Goal: Navigation & Orientation: Find specific page/section

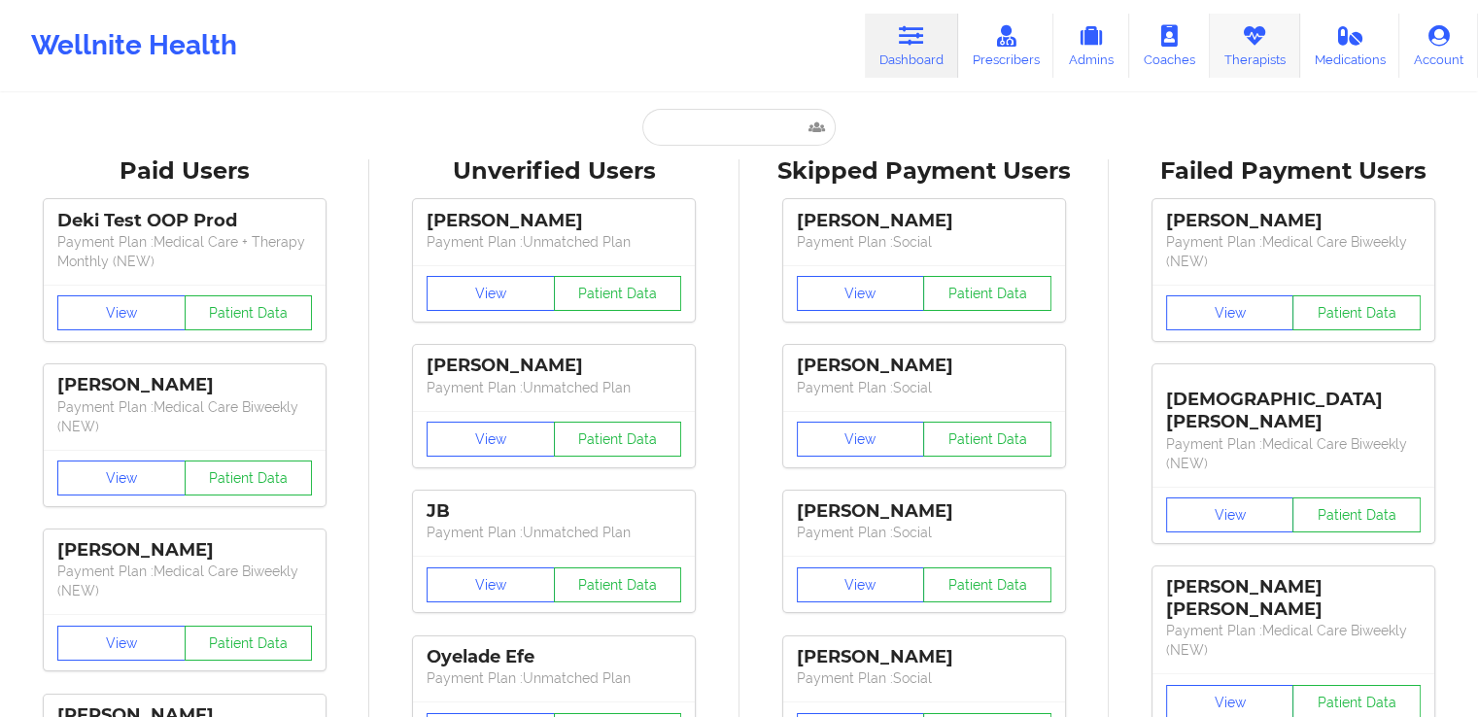
click at [1251, 51] on link "Therapists" at bounding box center [1255, 46] width 90 height 64
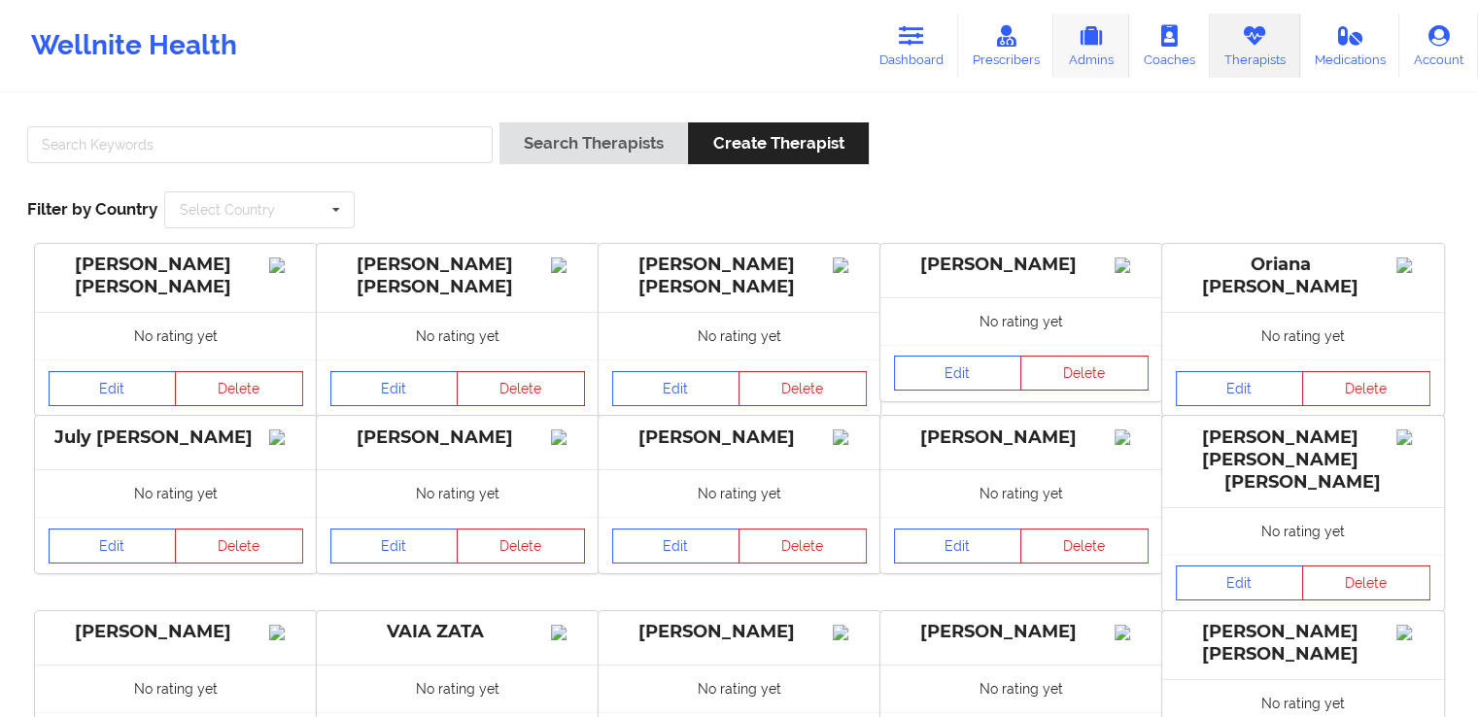
click at [1100, 57] on link "Admins" at bounding box center [1091, 46] width 76 height 64
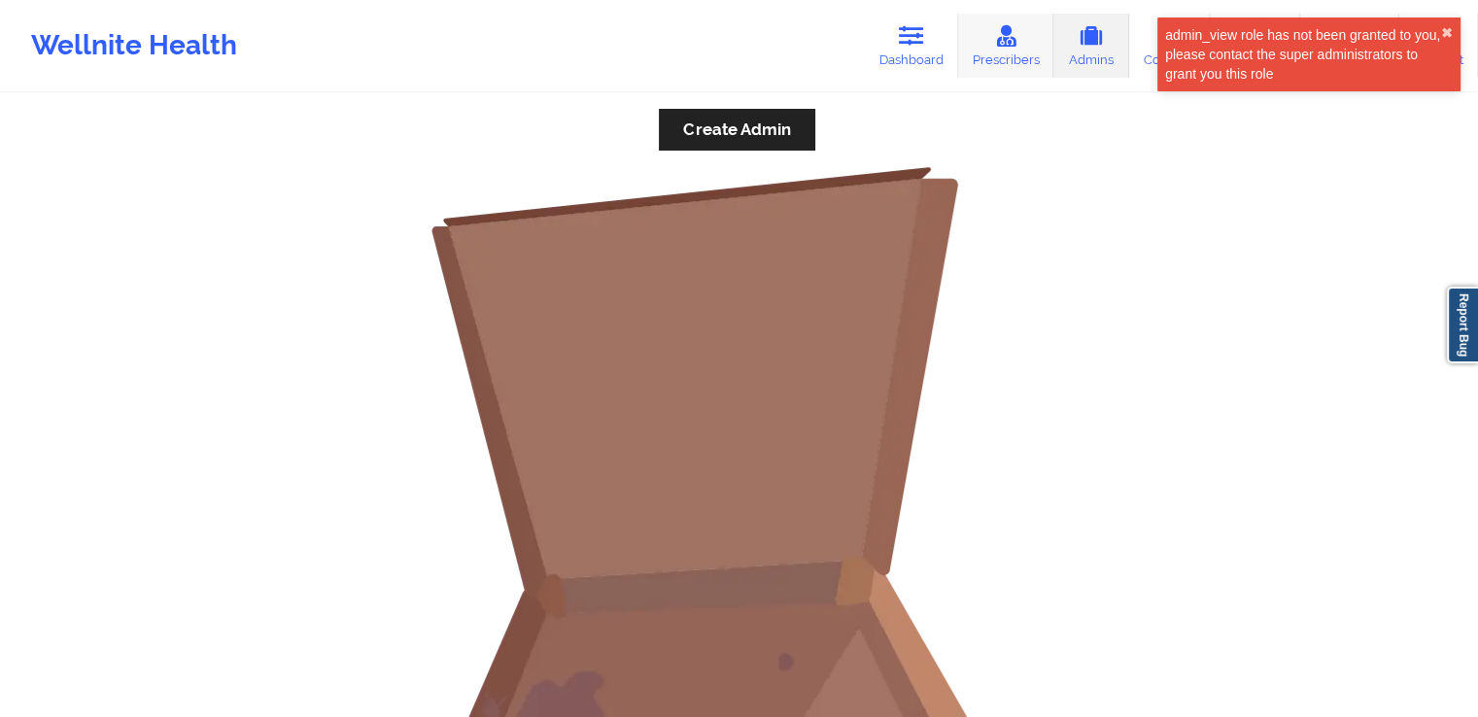
click at [1018, 61] on link "Prescribers" at bounding box center [1006, 46] width 96 height 64
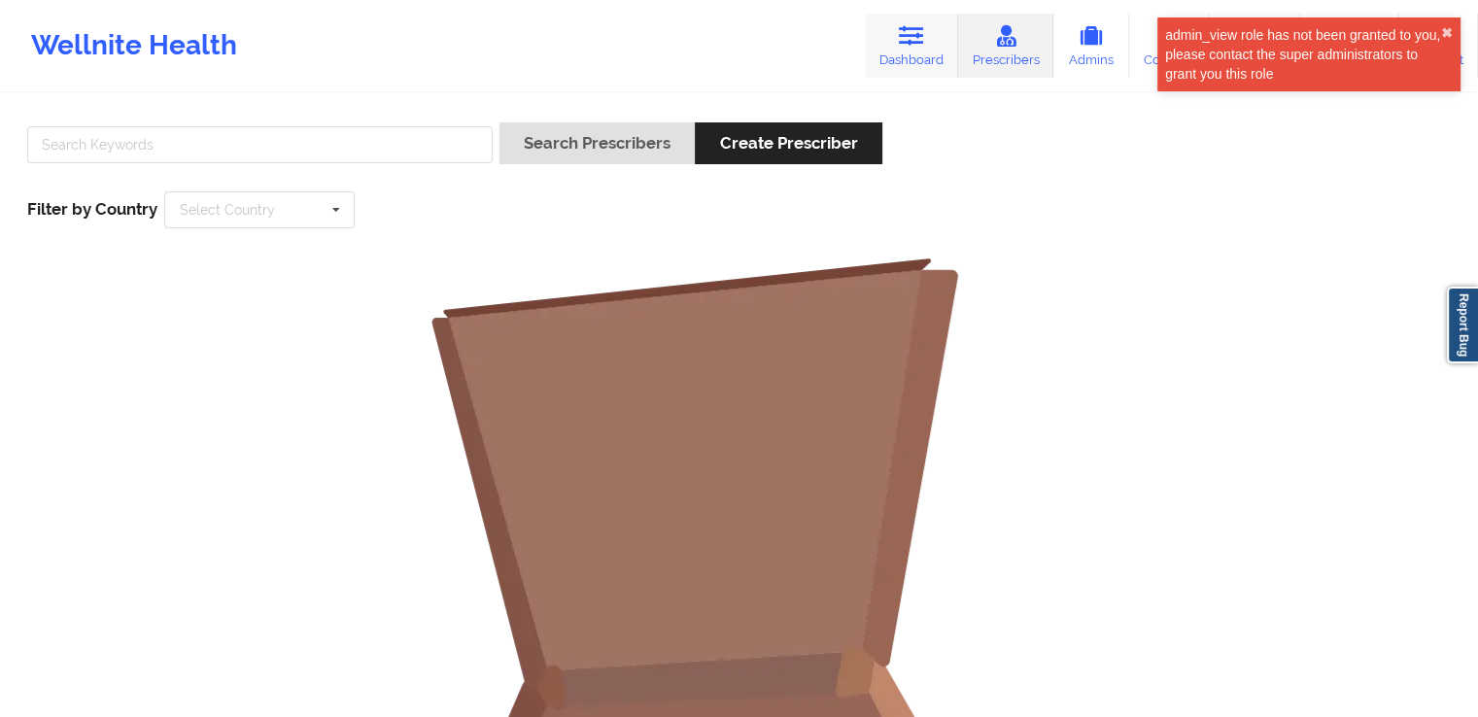
click at [933, 60] on link "Dashboard" at bounding box center [911, 46] width 93 height 64
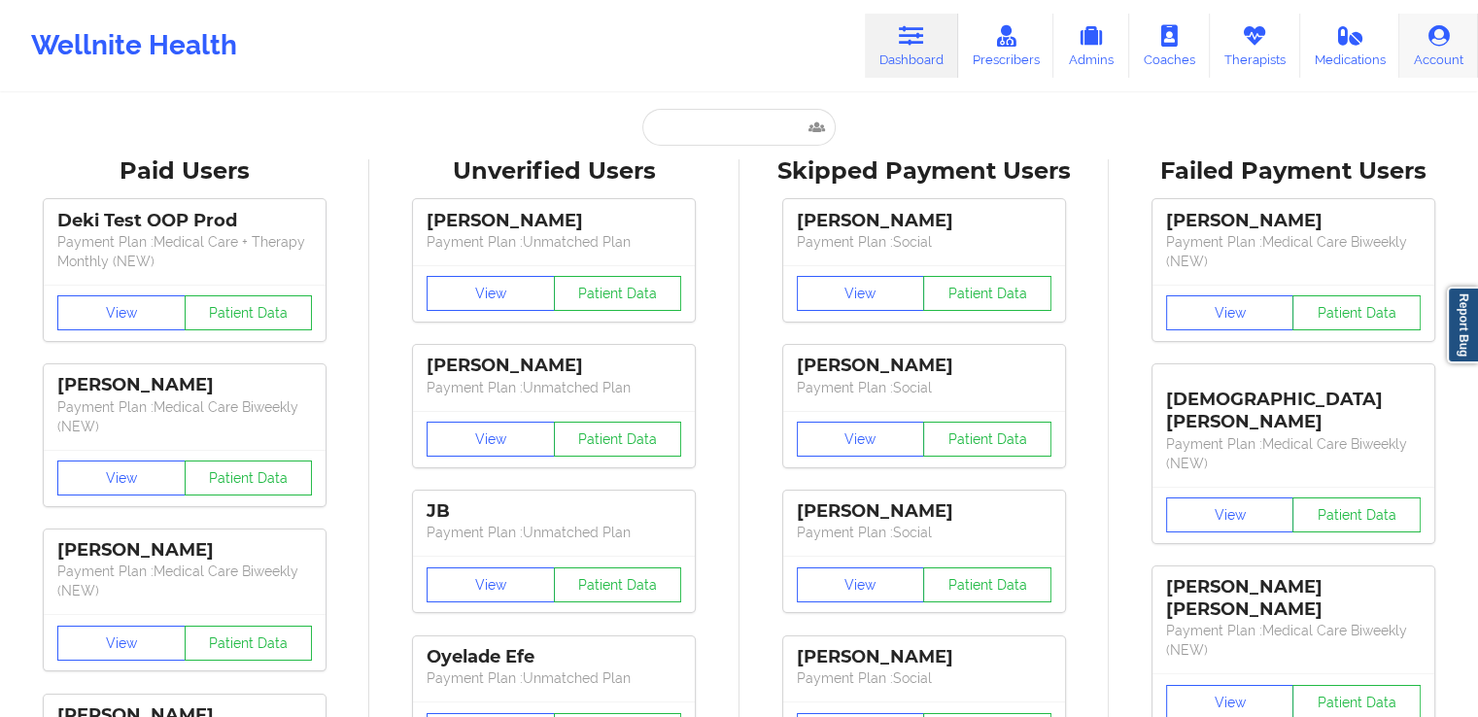
click at [1439, 46] on icon at bounding box center [1439, 35] width 25 height 21
click at [133, 312] on button "View" at bounding box center [121, 312] width 128 height 35
